Goal: Information Seeking & Learning: Check status

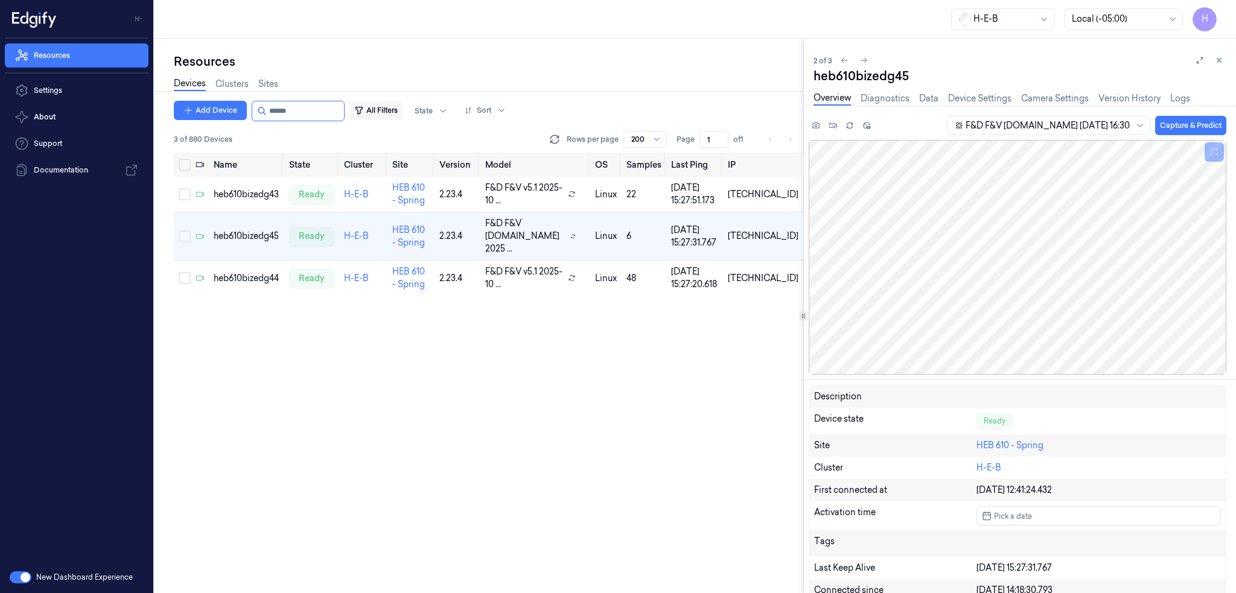
drag, startPoint x: 282, startPoint y: 106, endPoint x: 369, endPoint y: 116, distance: 87.6
click at [369, 116] on div "Add Device All Filters State Sort" at bounding box center [342, 111] width 337 height 21
click at [282, 112] on input "string" at bounding box center [305, 110] width 72 height 19
click at [298, 114] on input "string" at bounding box center [305, 110] width 72 height 19
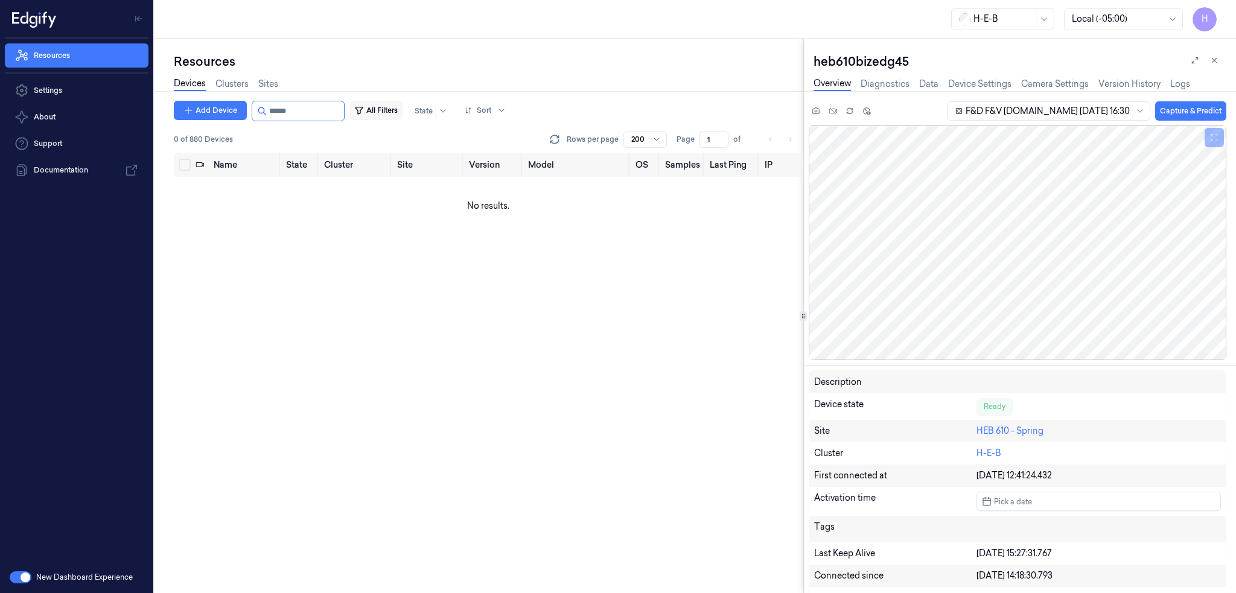
drag, startPoint x: 303, startPoint y: 115, endPoint x: 408, endPoint y: 115, distance: 105.0
click at [401, 115] on div "Add Device All Filters State Sort" at bounding box center [342, 111] width 337 height 21
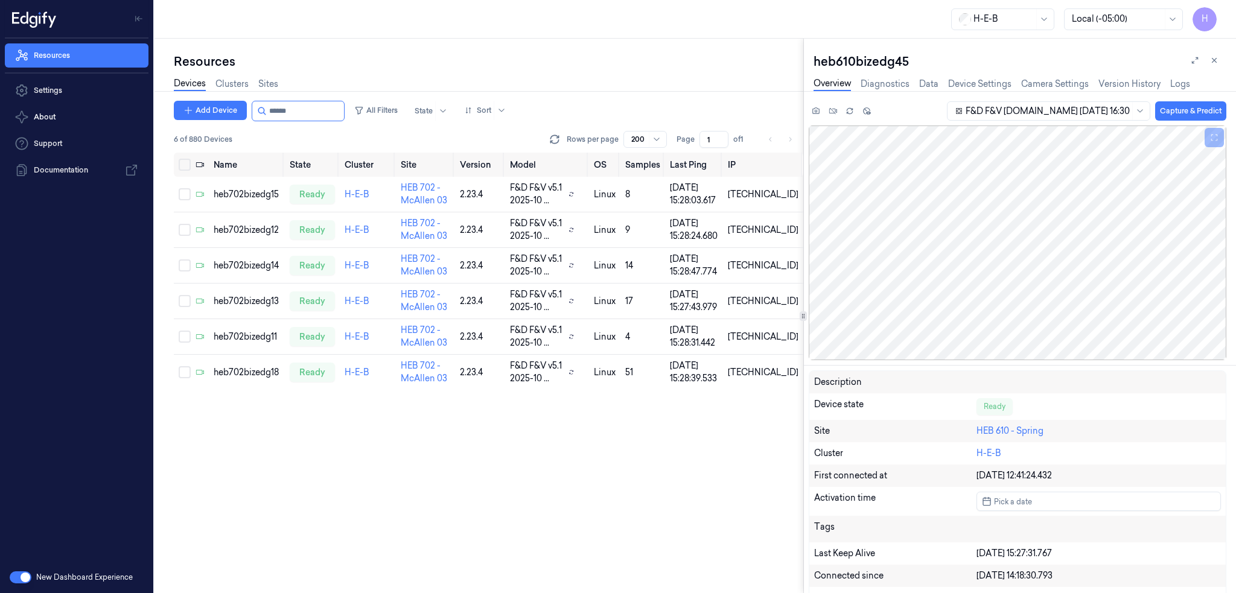
type input "******"
drag, startPoint x: 281, startPoint y: 113, endPoint x: 398, endPoint y: 119, distance: 117.3
click at [396, 119] on div "Add Device All Filters State Sort" at bounding box center [342, 111] width 337 height 21
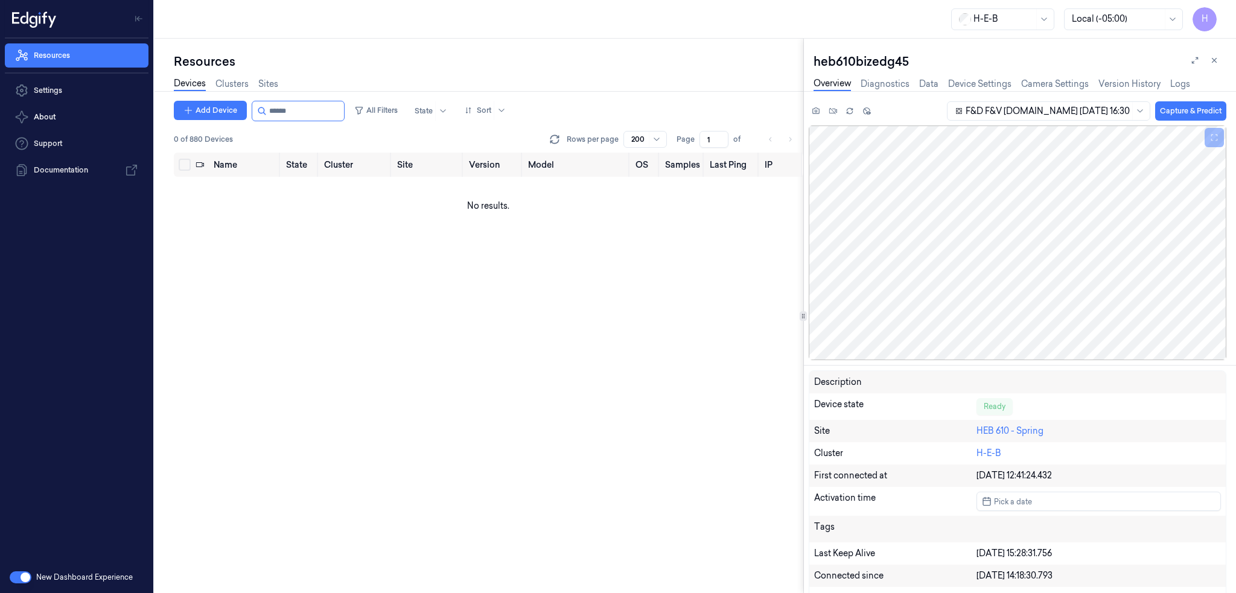
type input "******"
drag, startPoint x: 280, startPoint y: 115, endPoint x: 410, endPoint y: 130, distance: 130.6
click at [393, 126] on div "Add Device All Filters State Sort 0 of 880 Devices Rows per page 200 Page 1 of" at bounding box center [489, 127] width 630 height 52
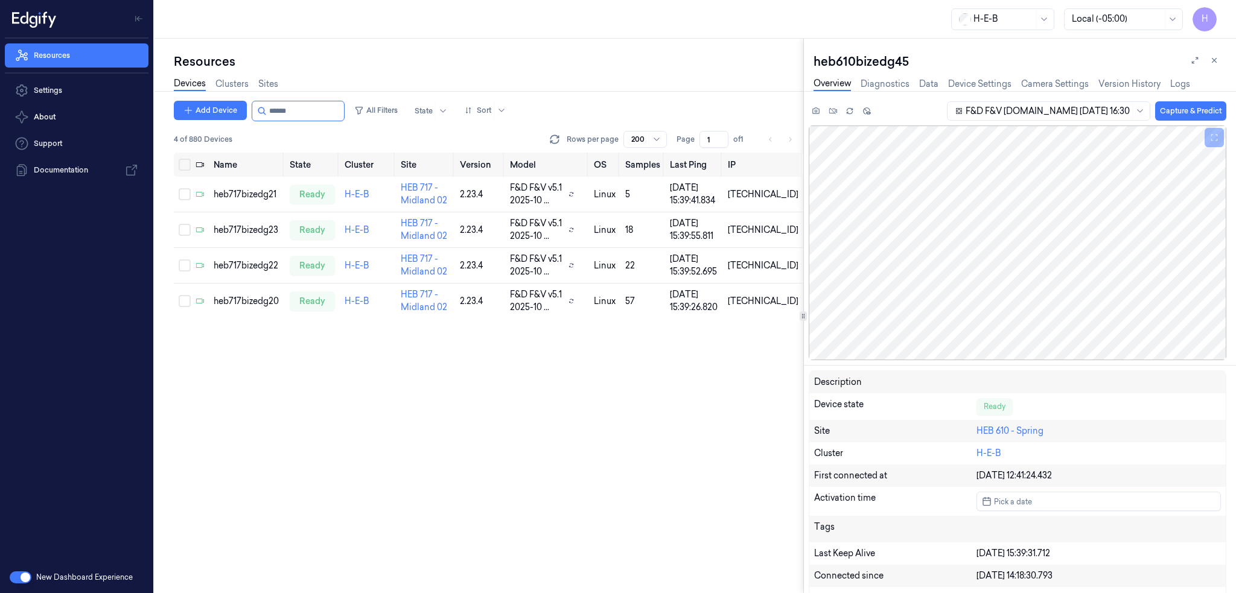
type input "******"
click at [69, 59] on link "Resources" at bounding box center [77, 55] width 144 height 24
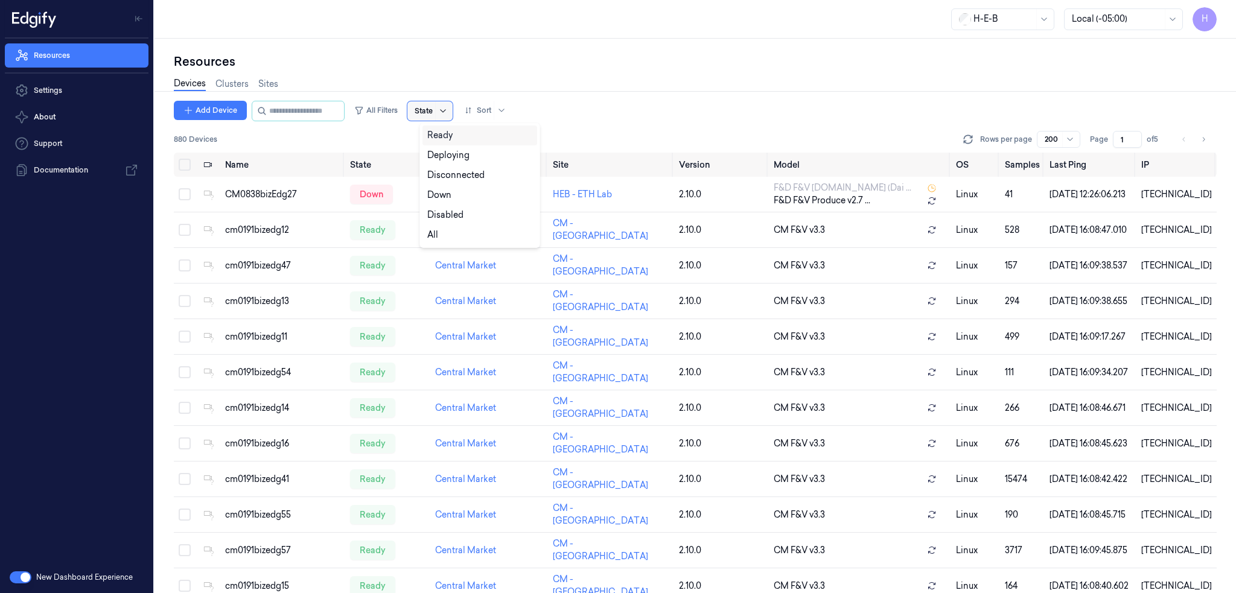
click at [448, 112] on icon at bounding box center [443, 111] width 10 height 10
click at [458, 199] on div "Down" at bounding box center [479, 195] width 105 height 13
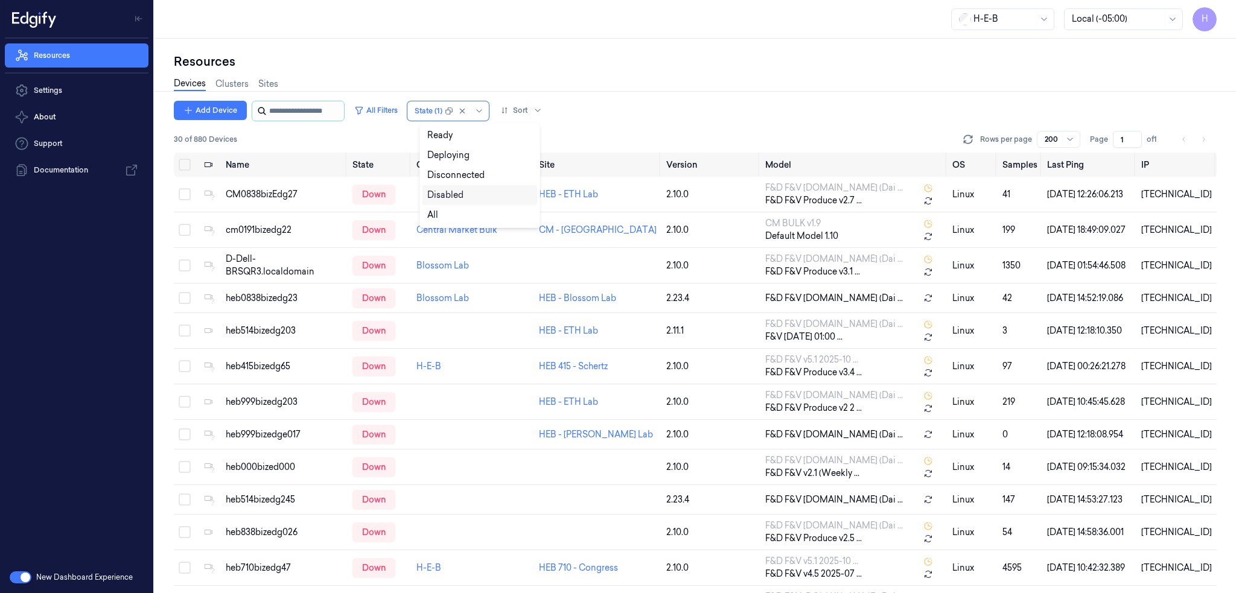
click at [297, 104] on input "string" at bounding box center [305, 110] width 72 height 19
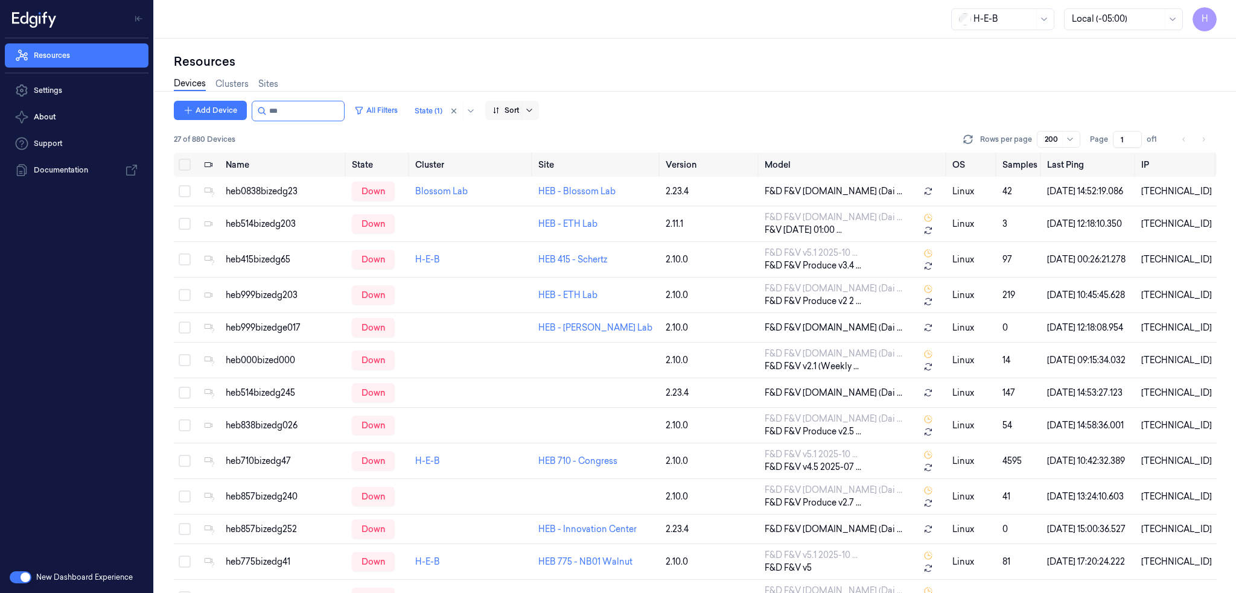
type input "***"
click at [534, 107] on icon at bounding box center [530, 111] width 10 height 10
click at [534, 171] on div "Name" at bounding box center [557, 175] width 105 height 13
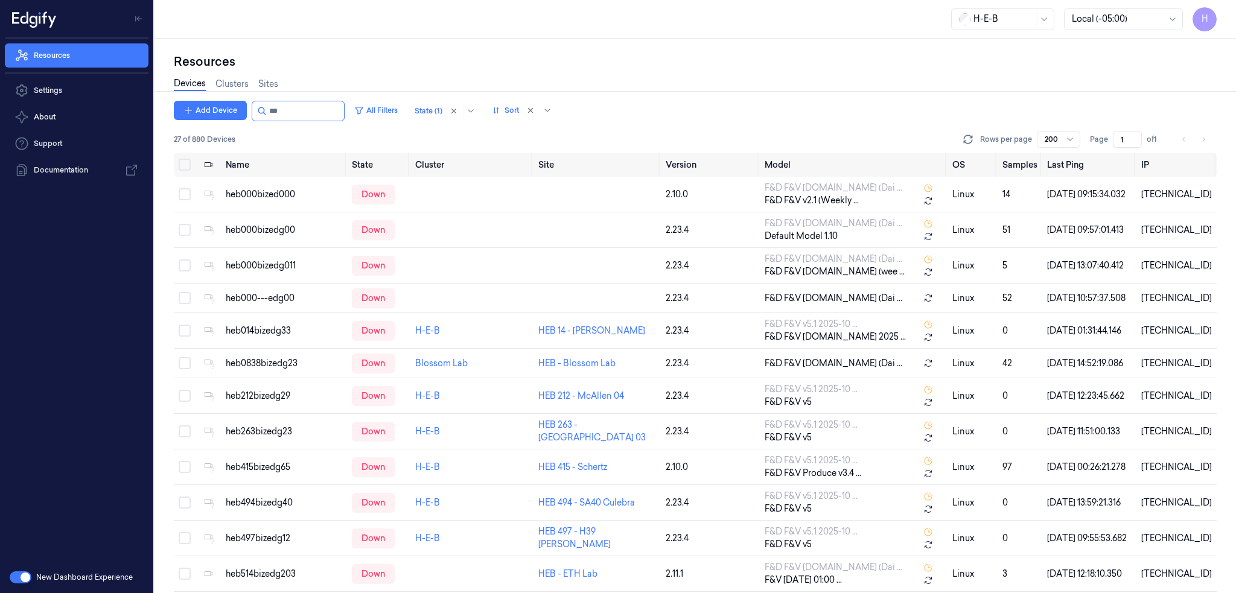
click at [643, 107] on div "Add Device All Filters State (1) Sort" at bounding box center [695, 111] width 1043 height 21
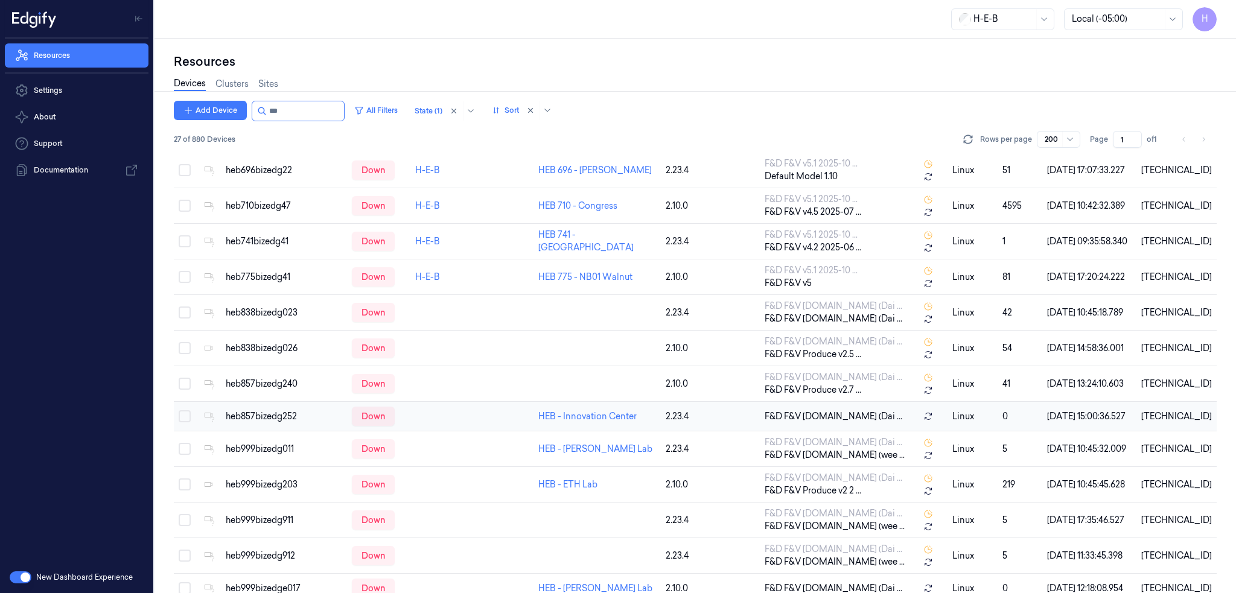
scroll to position [550, 0]
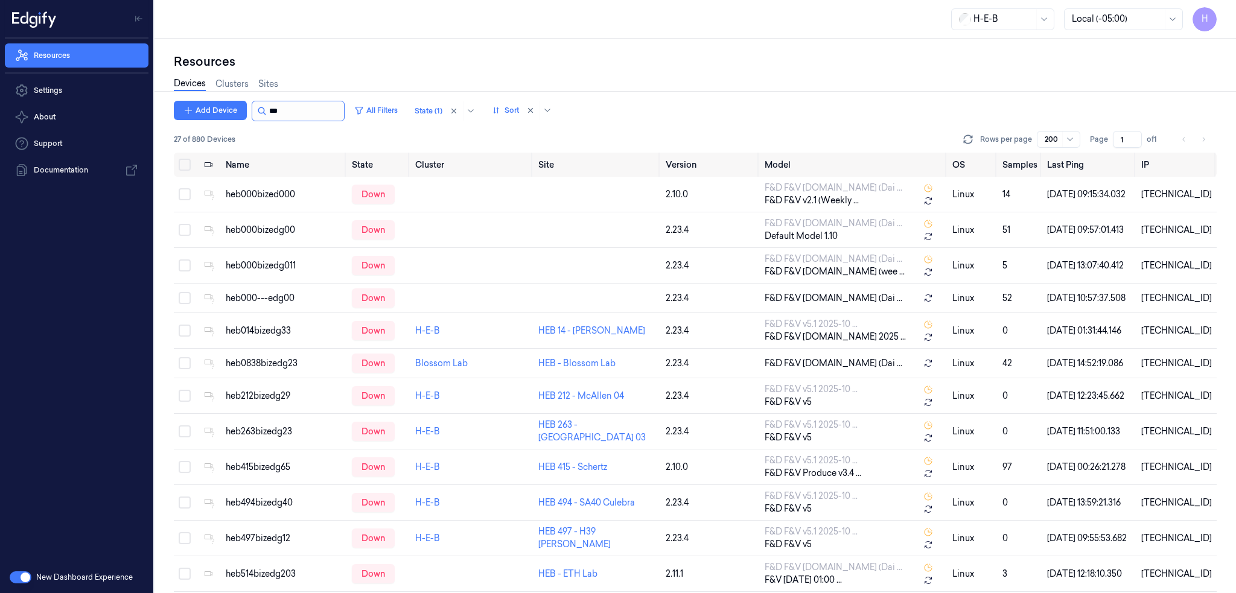
drag, startPoint x: 285, startPoint y: 115, endPoint x: 299, endPoint y: 115, distance: 14.5
click at [285, 115] on input "string" at bounding box center [305, 110] width 72 height 19
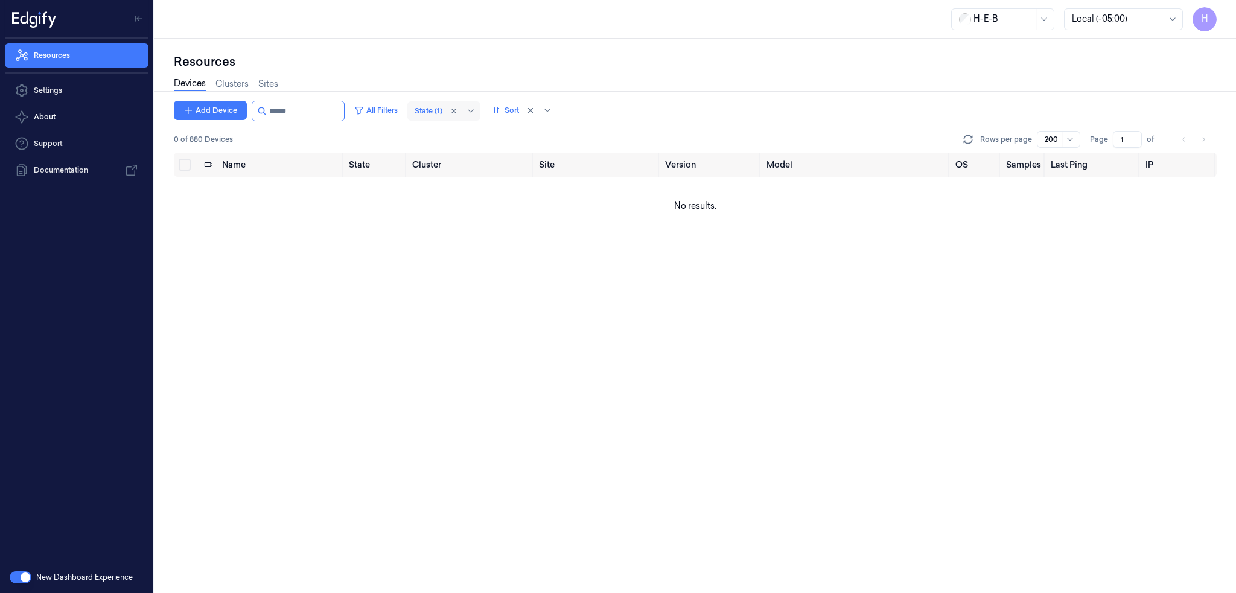
click at [442, 110] on div at bounding box center [429, 111] width 28 height 11
click at [467, 137] on div "Ready" at bounding box center [479, 135] width 105 height 13
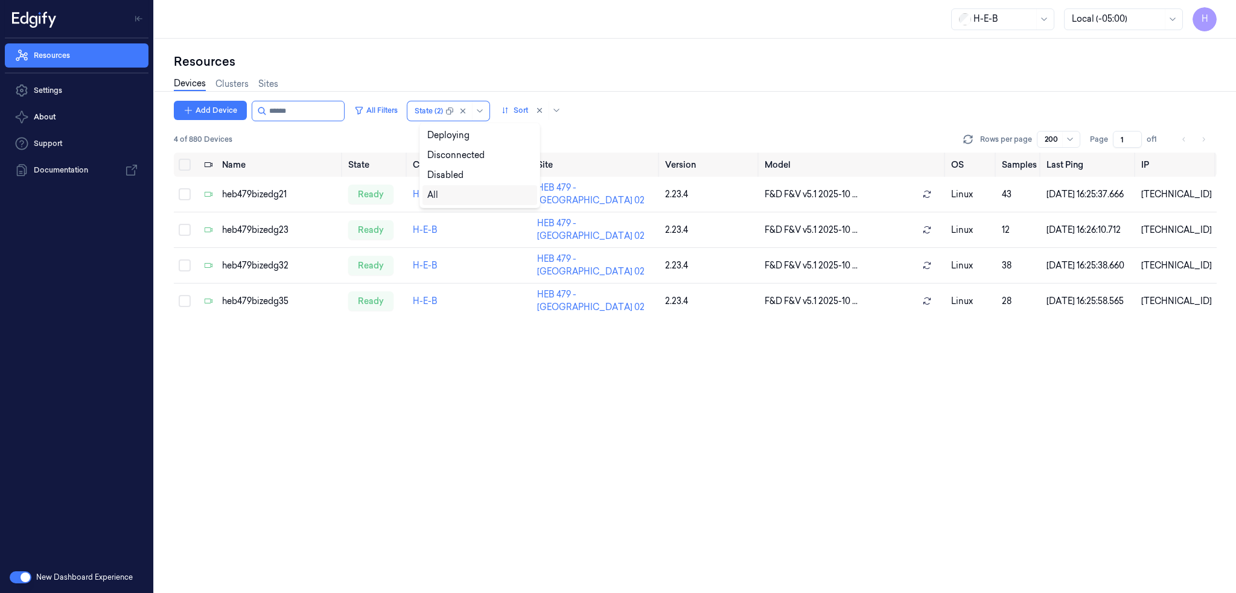
click at [449, 194] on div "All" at bounding box center [479, 195] width 105 height 13
click at [493, 70] on div "Devices Clusters Sites" at bounding box center [695, 85] width 1043 height 31
drag, startPoint x: 280, startPoint y: 113, endPoint x: 406, endPoint y: 120, distance: 125.7
click at [403, 117] on div "Add Device All Filters State Sort" at bounding box center [352, 111] width 356 height 21
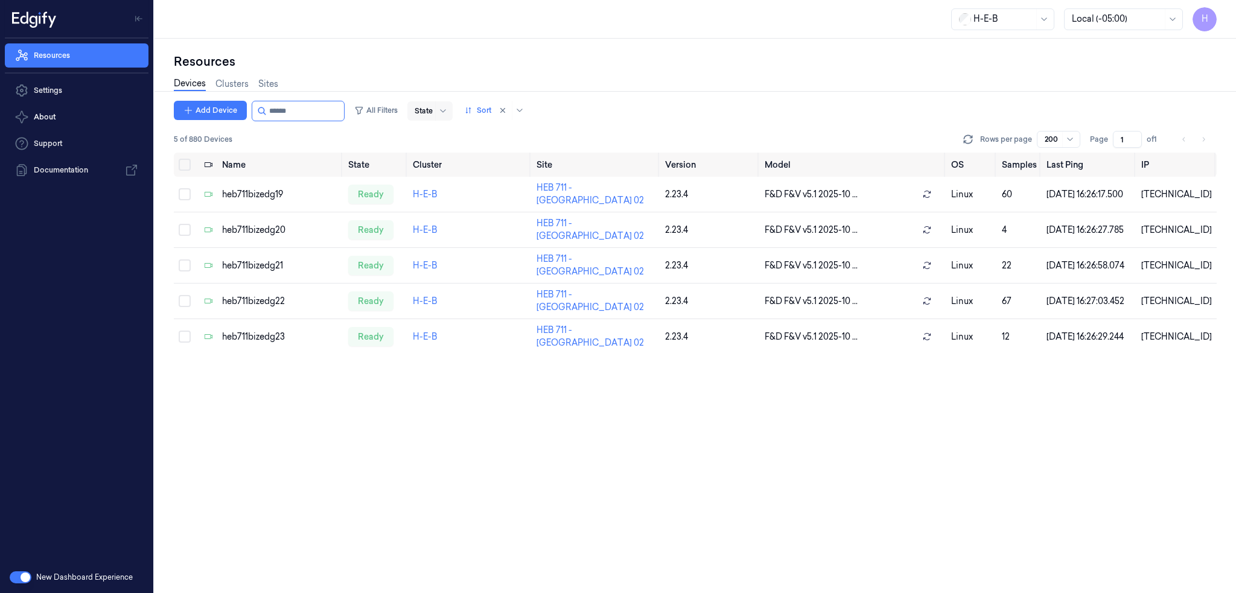
drag, startPoint x: 281, startPoint y: 112, endPoint x: 418, endPoint y: 126, distance: 137.7
click at [405, 114] on div "Add Device All Filters State Sort" at bounding box center [352, 111] width 356 height 21
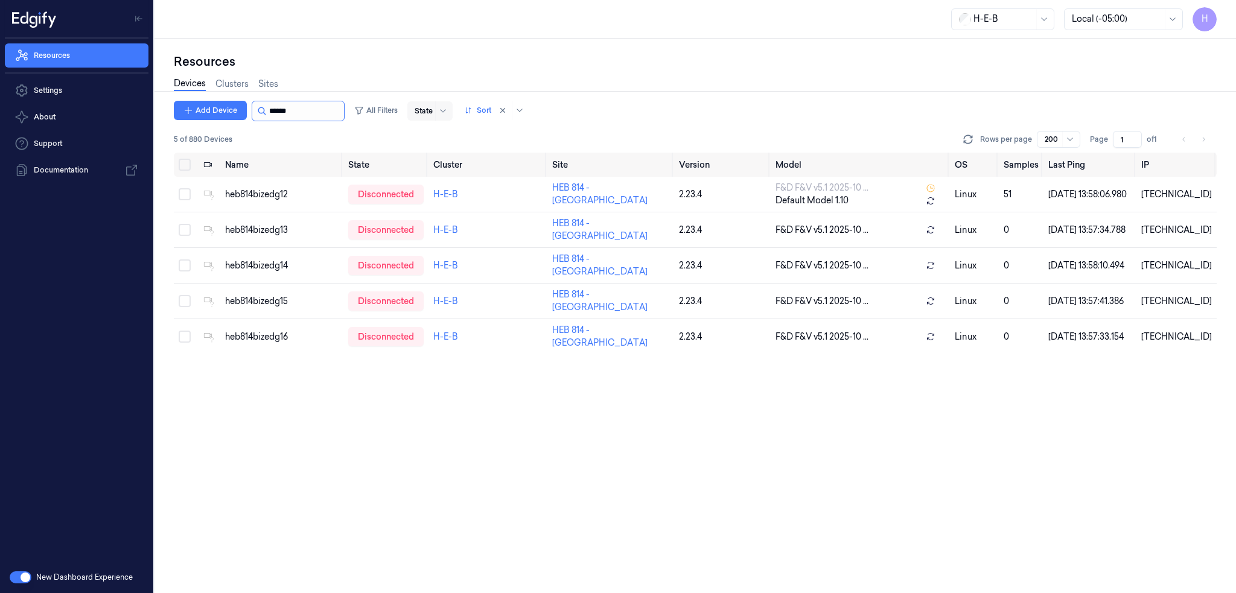
drag, startPoint x: 290, startPoint y: 109, endPoint x: 324, endPoint y: 107, distance: 34.4
click at [337, 107] on input "string" at bounding box center [305, 110] width 72 height 19
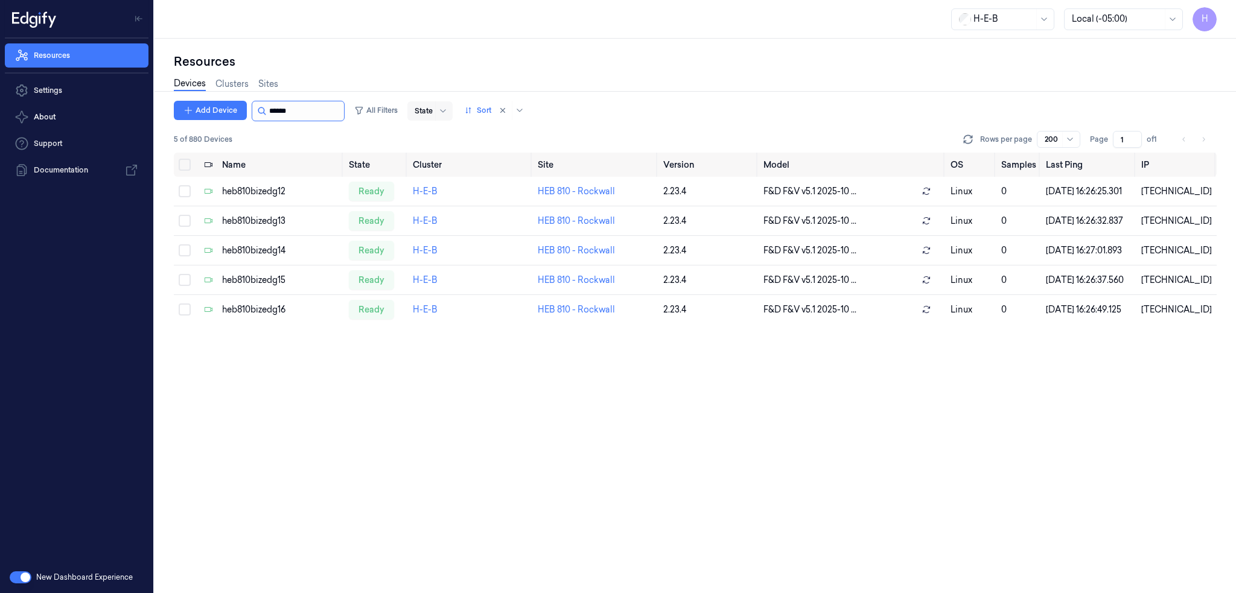
drag, startPoint x: 286, startPoint y: 115, endPoint x: 313, endPoint y: 118, distance: 26.8
click at [313, 118] on input "string" at bounding box center [305, 110] width 72 height 19
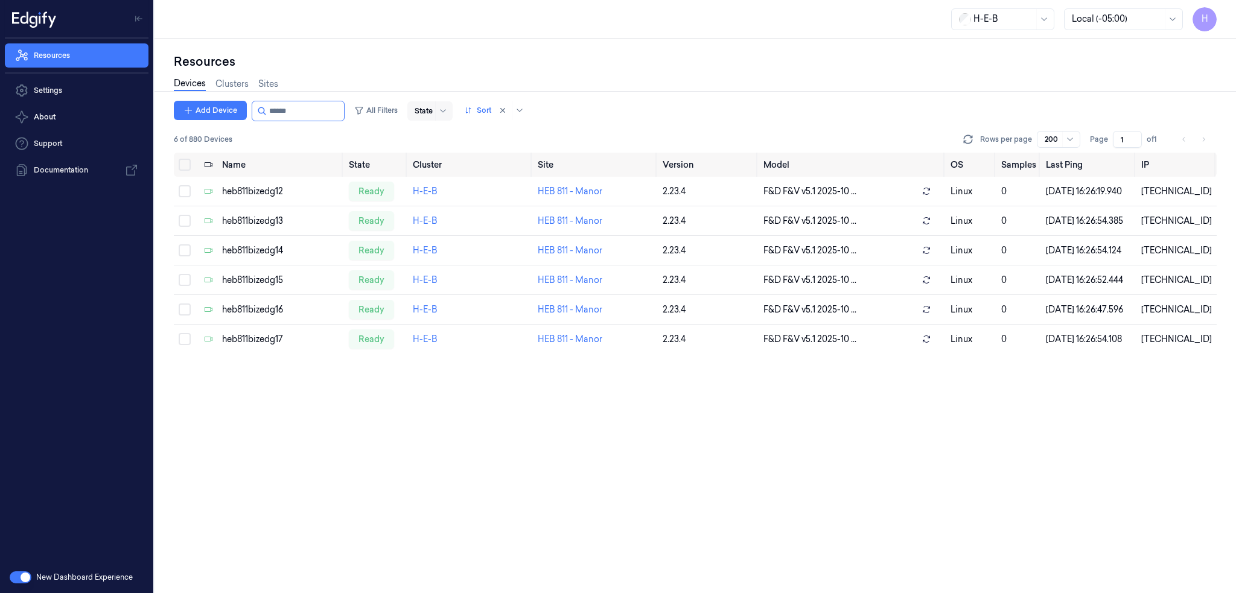
type input "******"
